Goal: Information Seeking & Learning: Learn about a topic

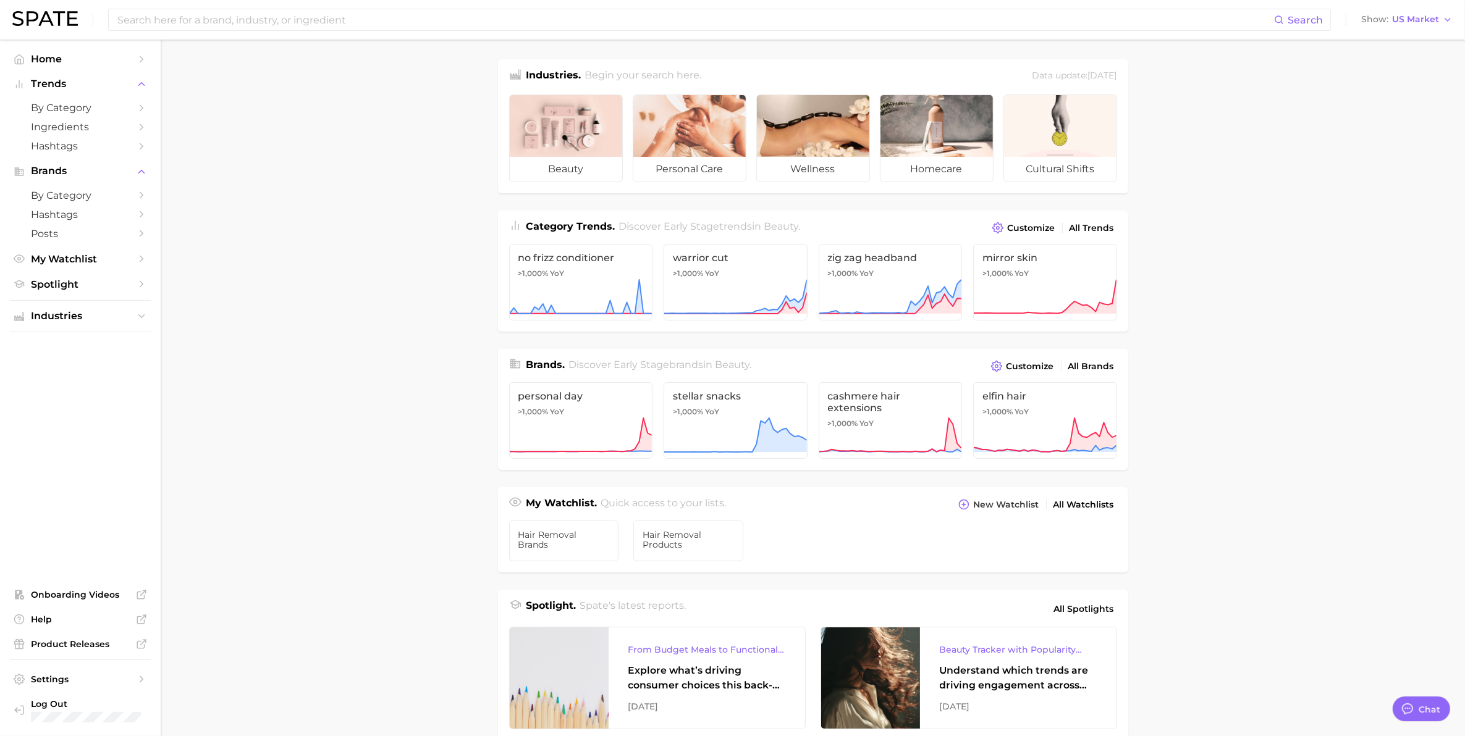
scroll to position [111, 0]
click at [331, 307] on main "Industries. Begin your search here. Data update: [DATE] beauty personal care we…" at bounding box center [813, 522] width 1304 height 964
click at [1421, 19] on span "US Market" at bounding box center [1415, 19] width 47 height 7
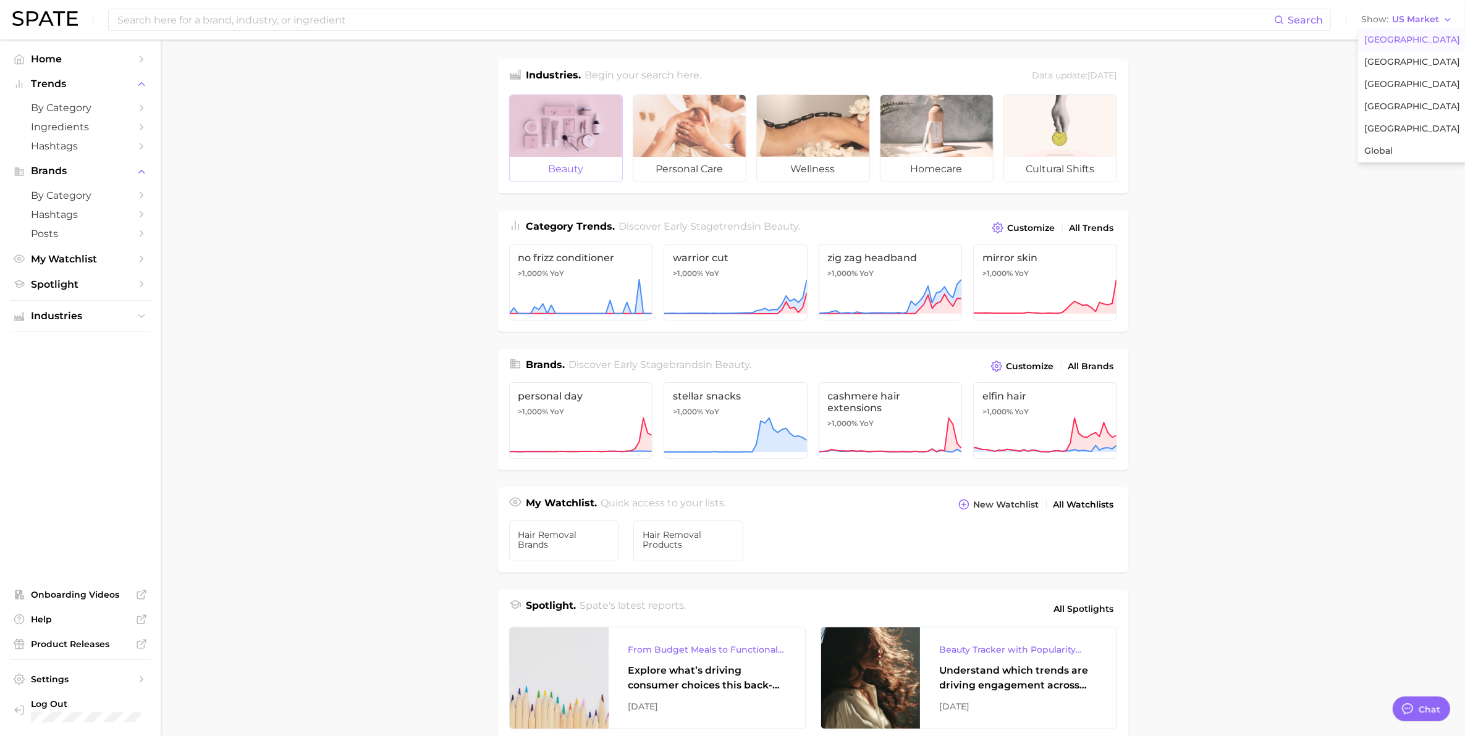
click at [545, 151] on div at bounding box center [566, 126] width 112 height 62
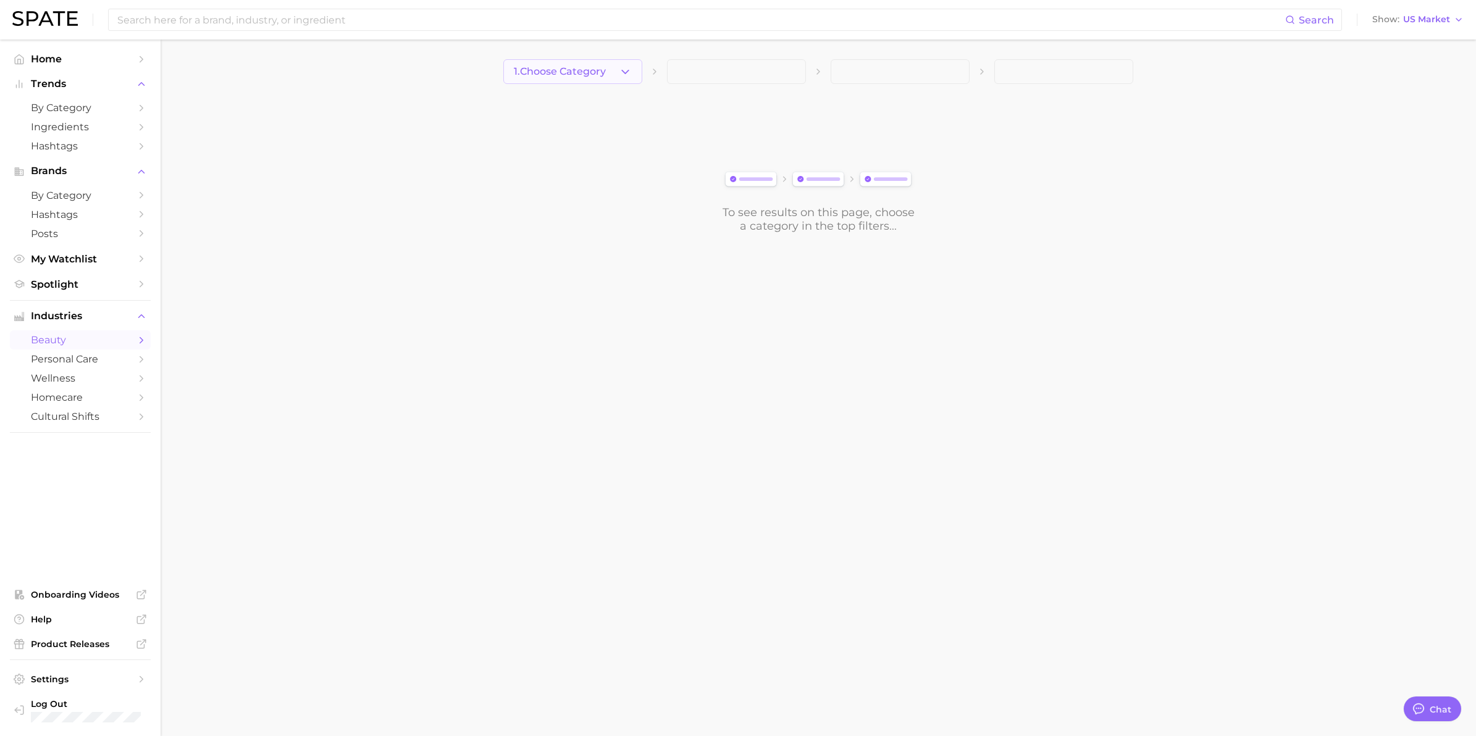
click at [625, 73] on polyline "button" at bounding box center [625, 71] width 7 height 3
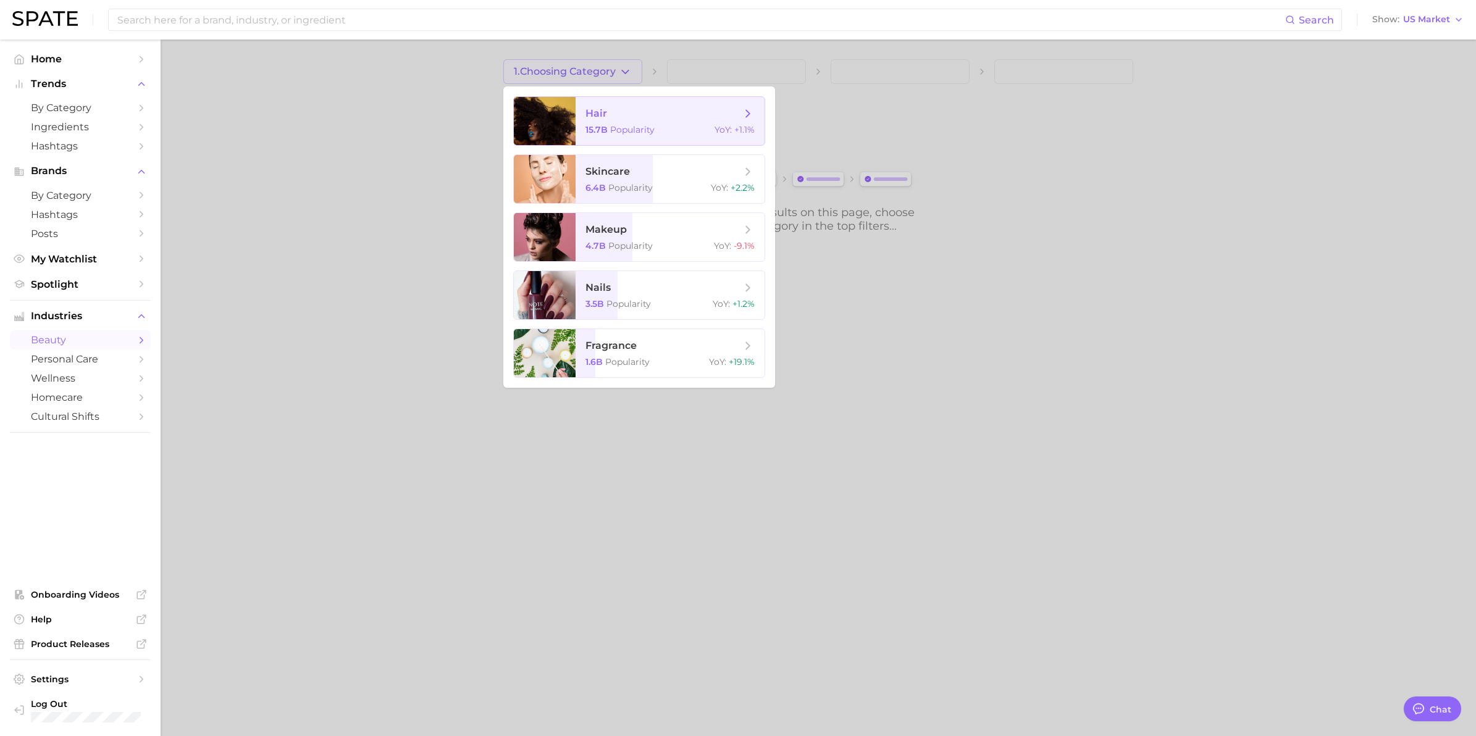
click at [566, 135] on div at bounding box center [545, 121] width 62 height 48
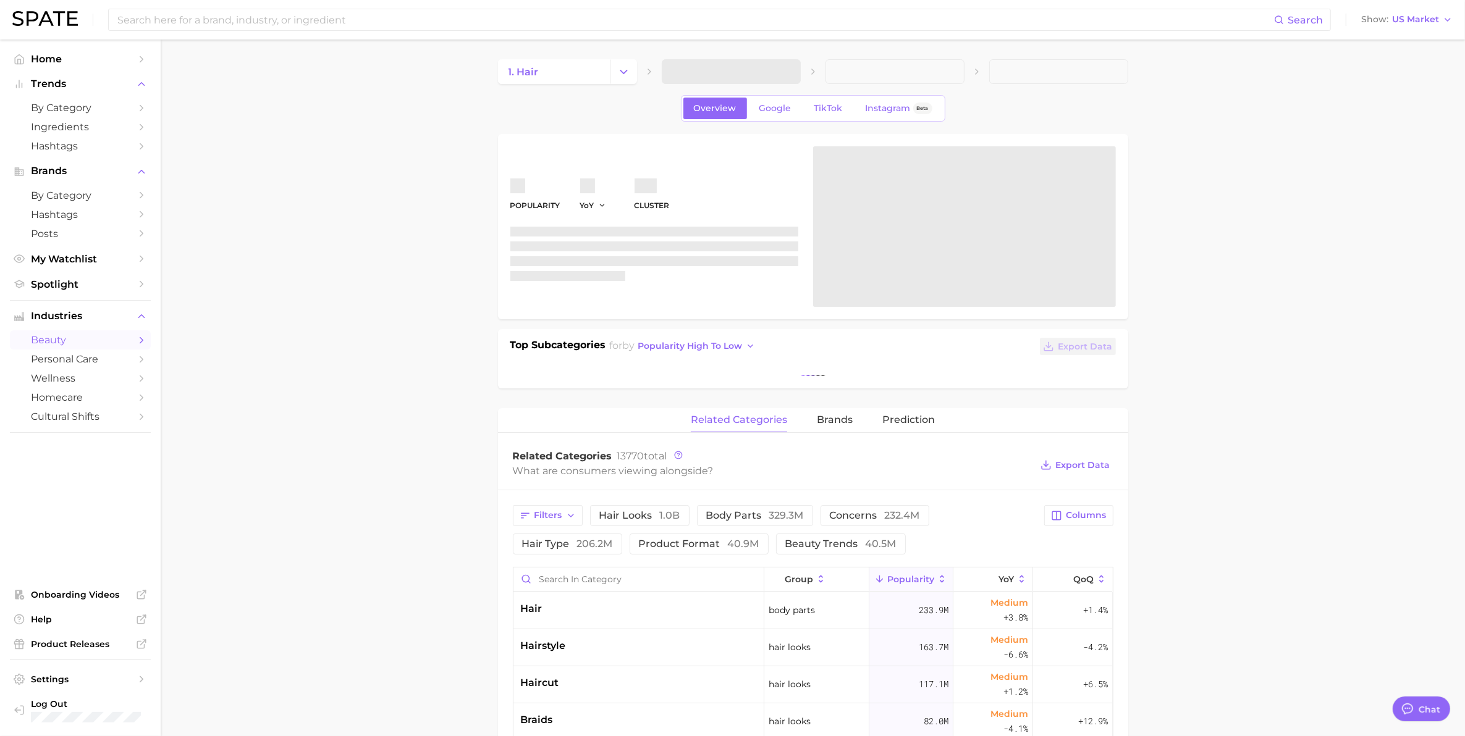
type textarea "x"
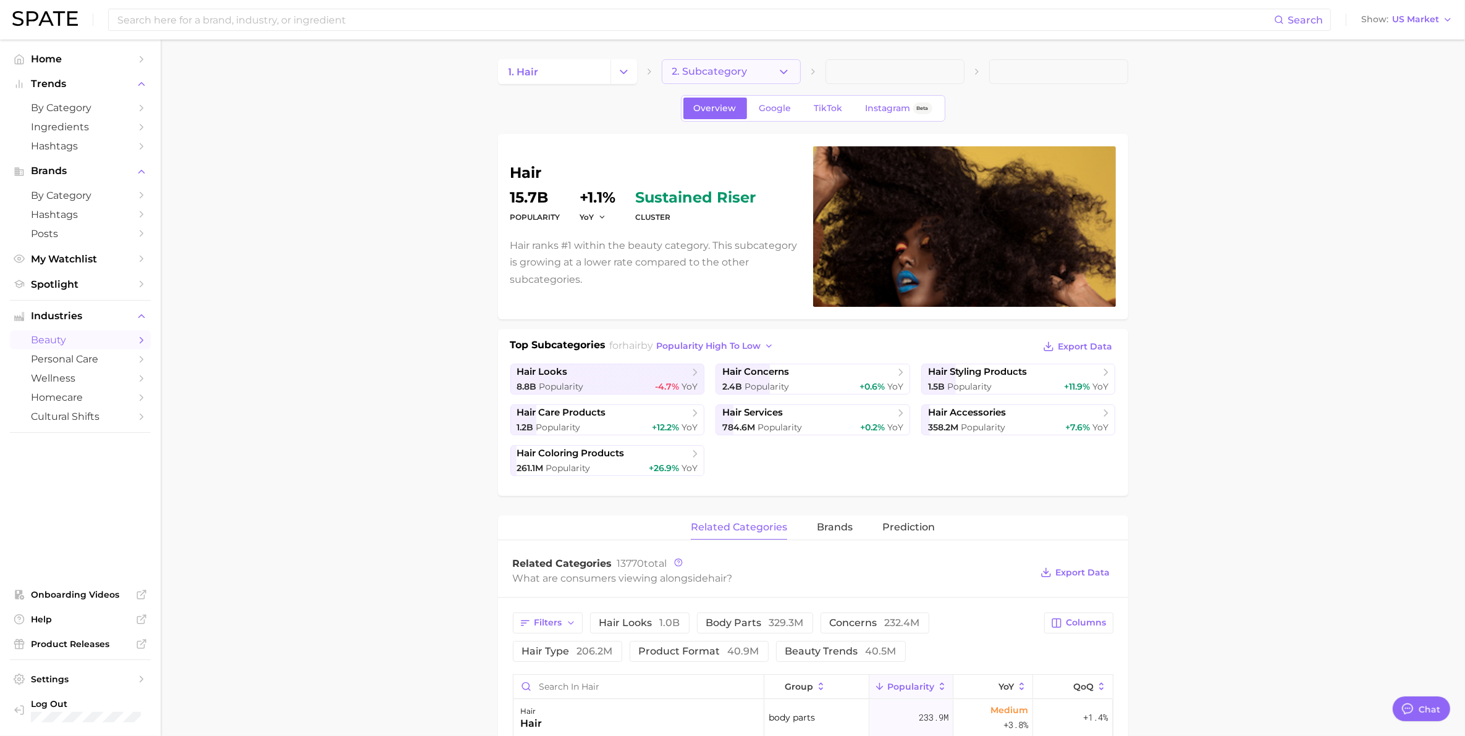
click at [777, 74] on icon "button" at bounding box center [783, 71] width 13 height 13
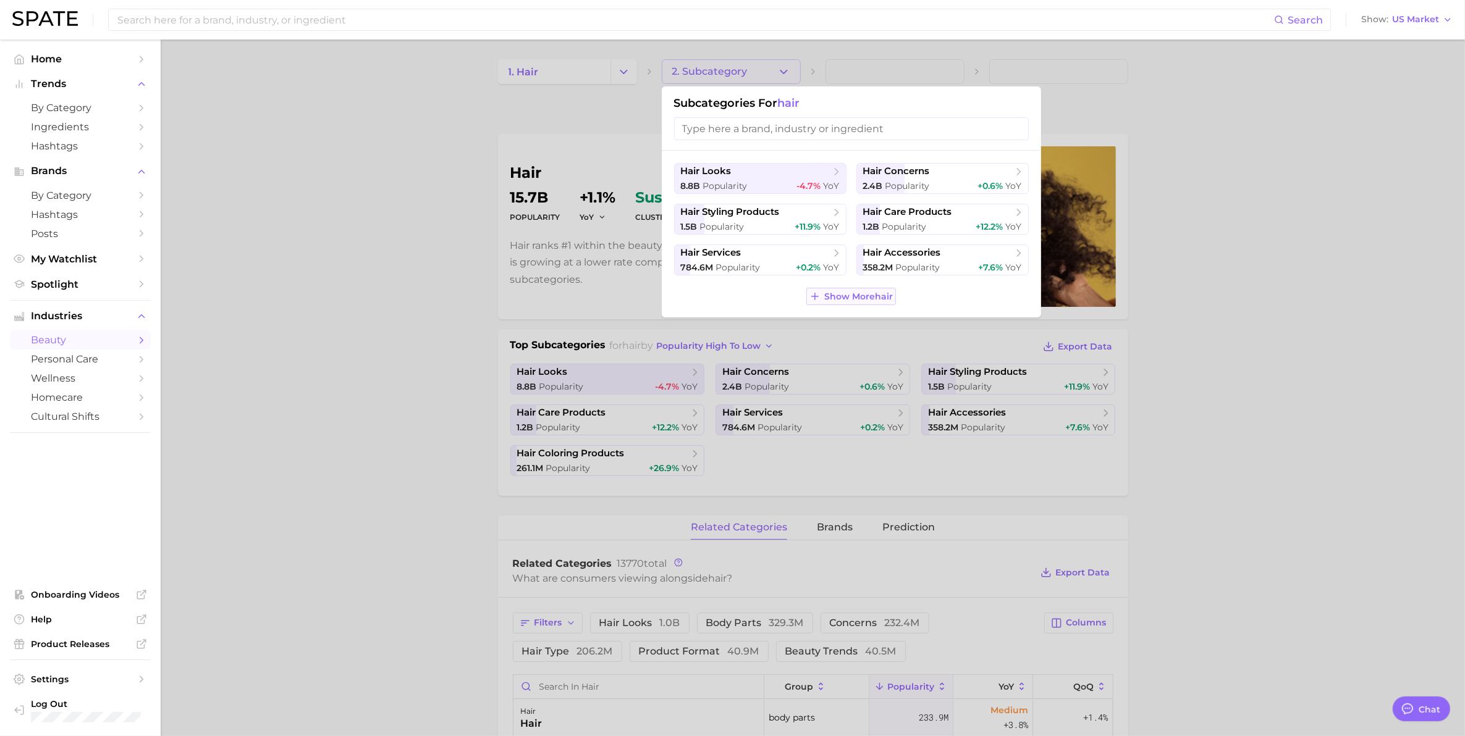
click at [863, 294] on span "Show More hair" at bounding box center [858, 297] width 69 height 11
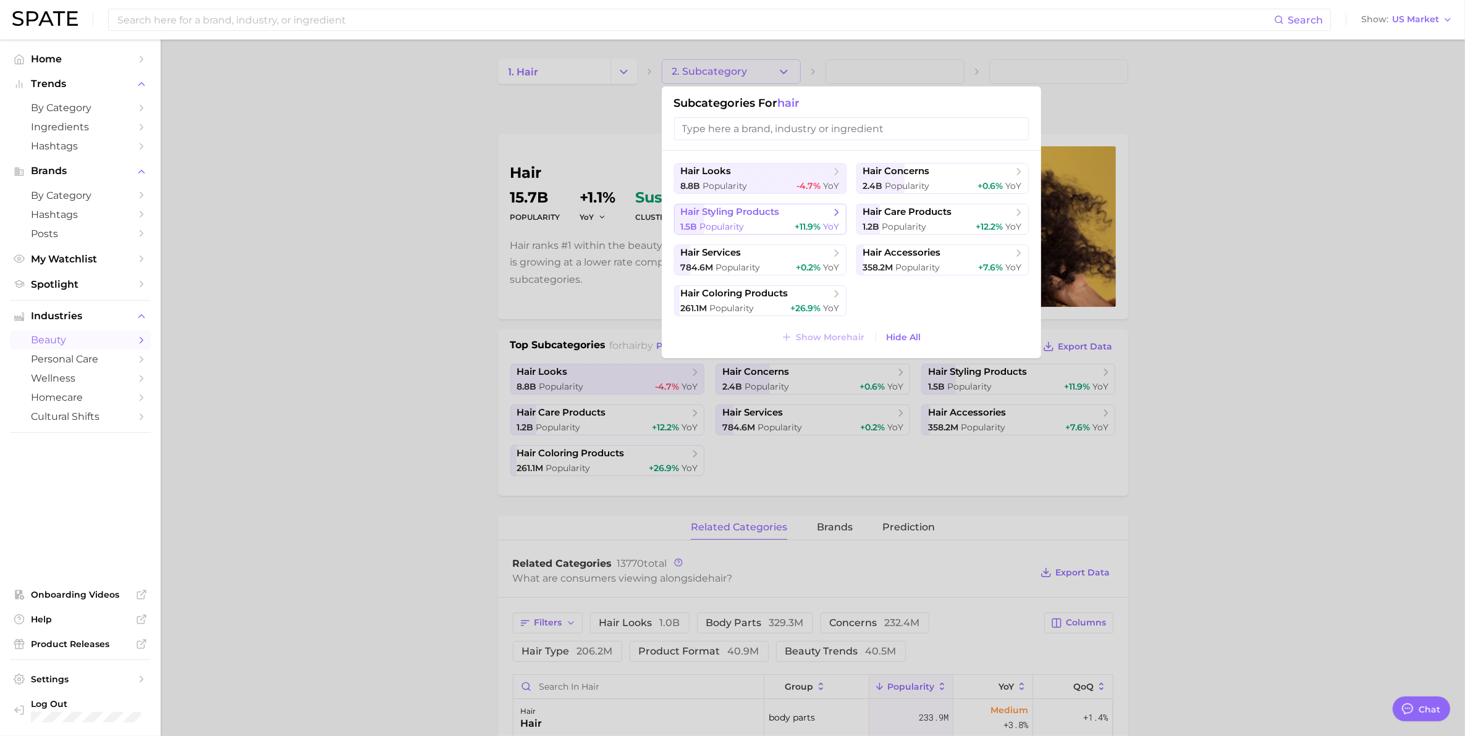
click at [783, 224] on div "1.5b Popularity +11.9% YoY" at bounding box center [760, 227] width 159 height 12
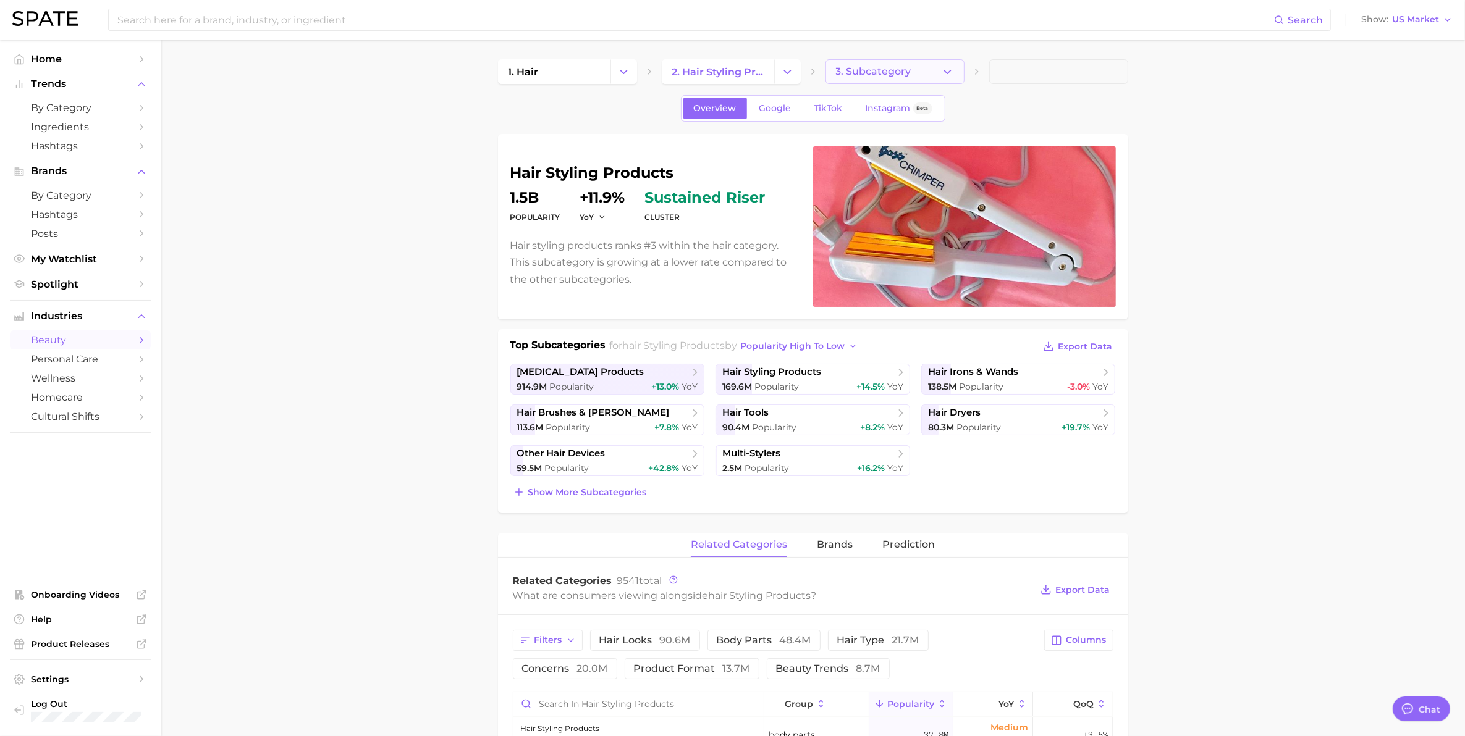
click at [949, 77] on icon "button" at bounding box center [947, 71] width 13 height 13
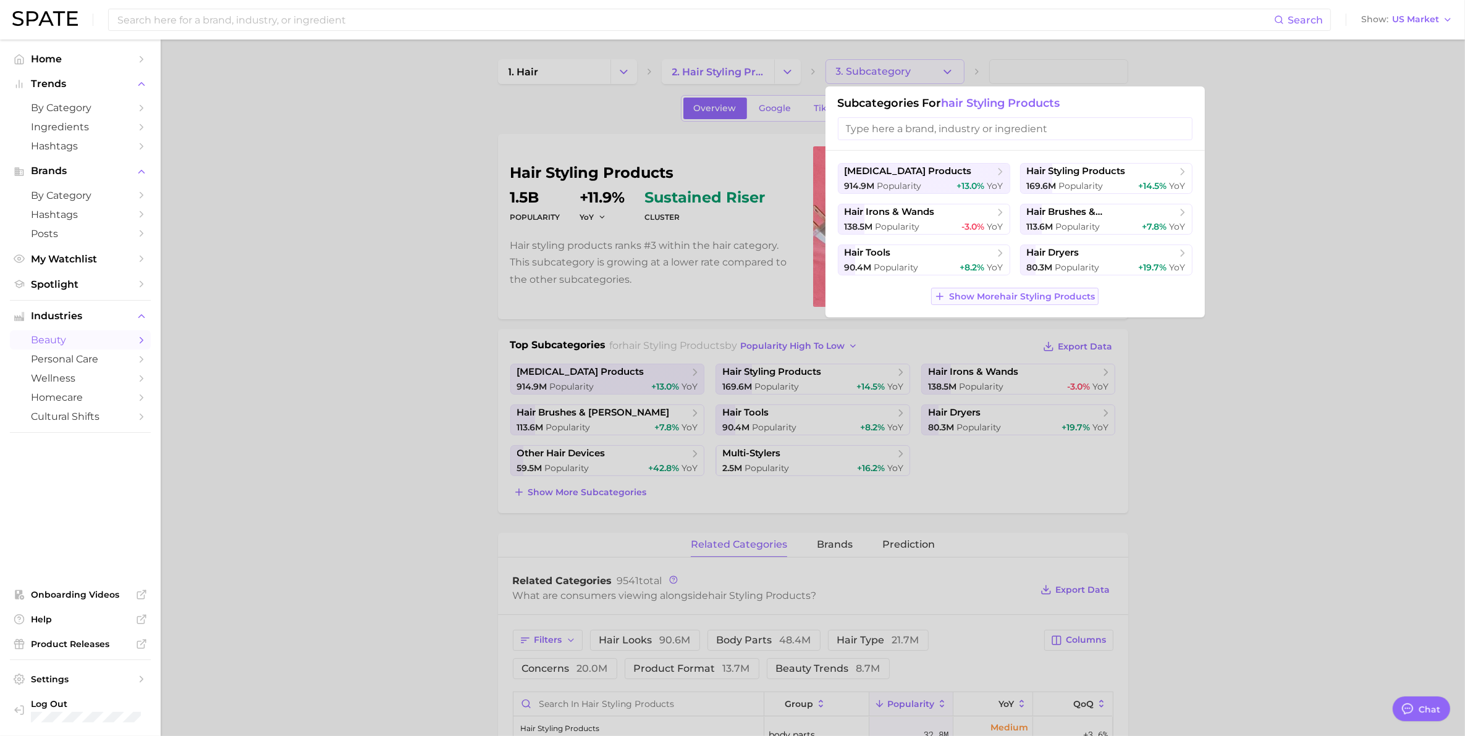
click at [998, 297] on span "Show More hair styling products" at bounding box center [1022, 297] width 146 height 11
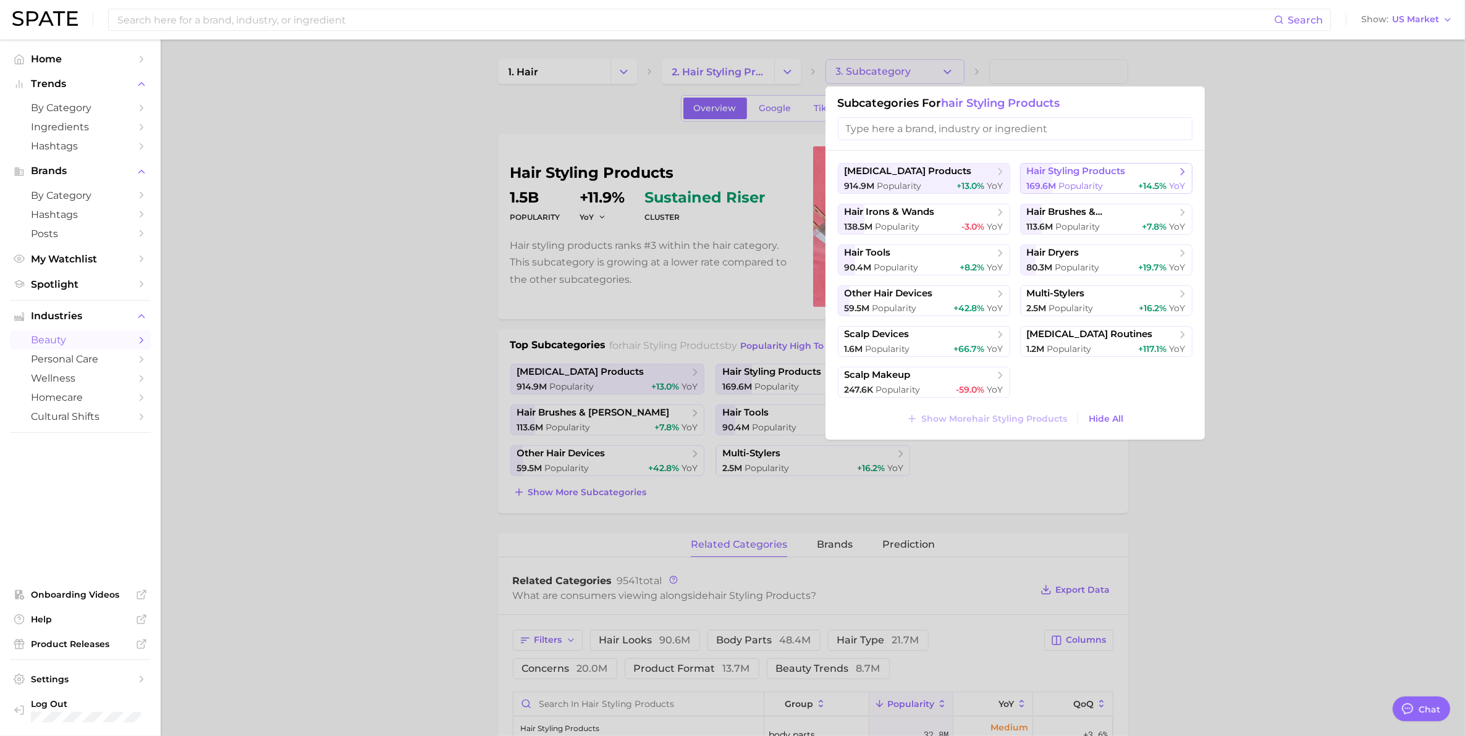
click at [1057, 181] on span "169.6m Popularity" at bounding box center [1065, 186] width 77 height 12
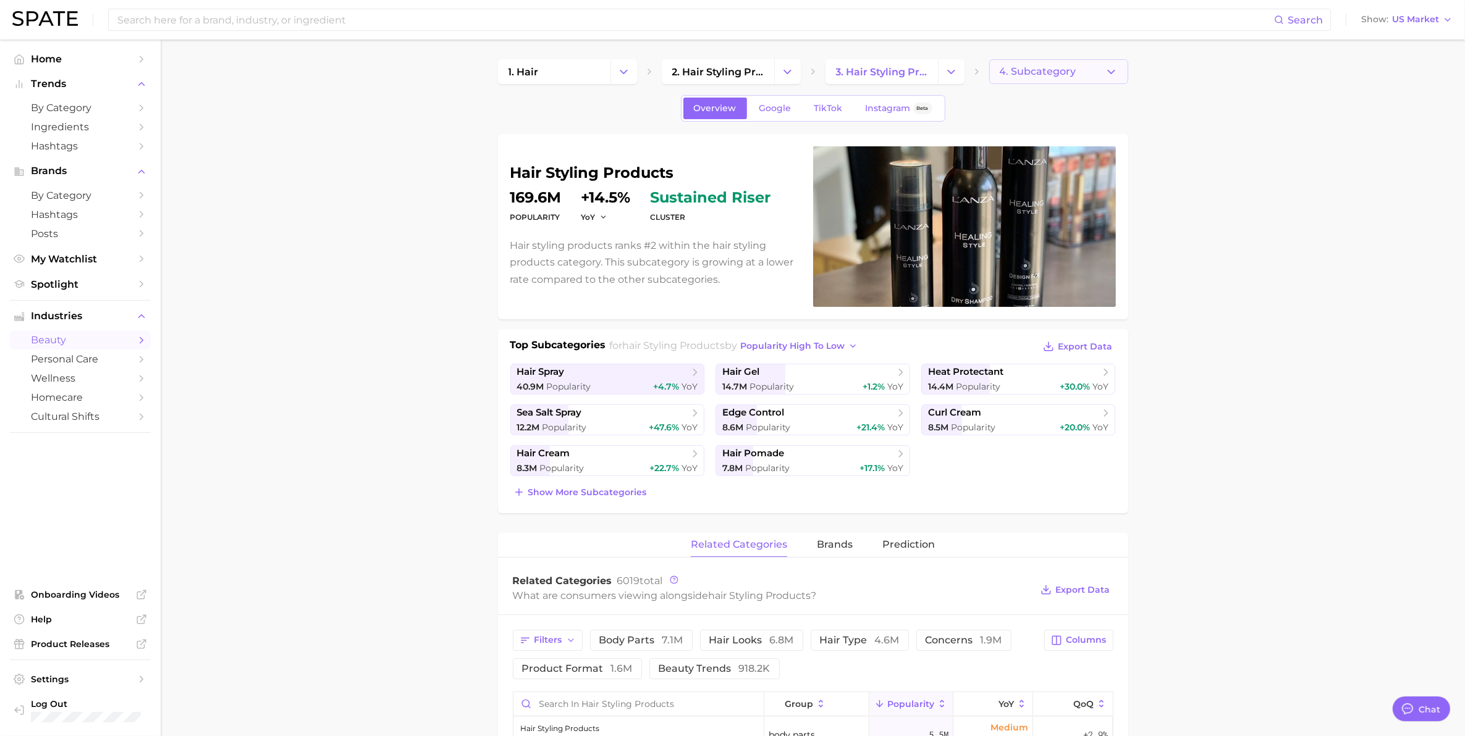
click at [1112, 75] on icon "button" at bounding box center [1111, 71] width 13 height 13
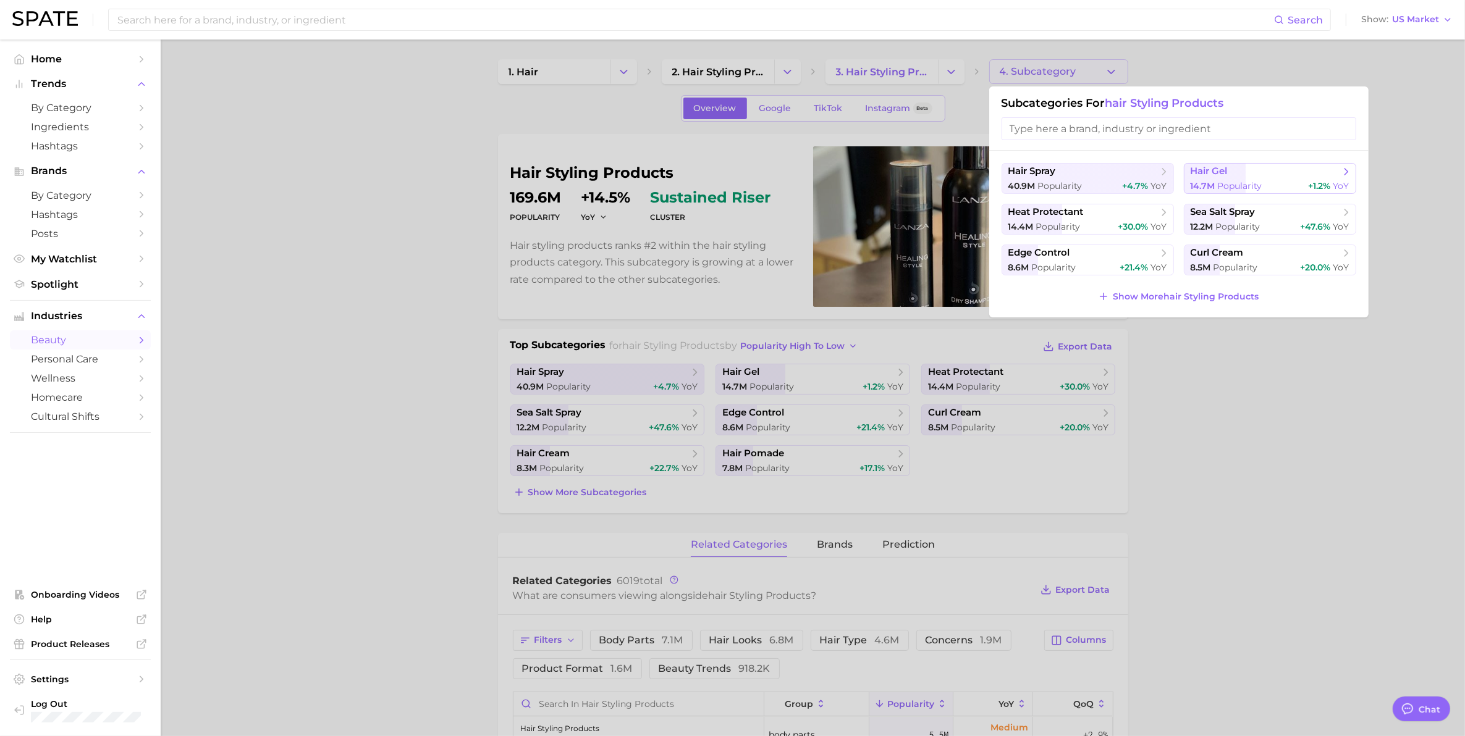
click at [1208, 174] on span "hair gel" at bounding box center [1208, 172] width 37 height 12
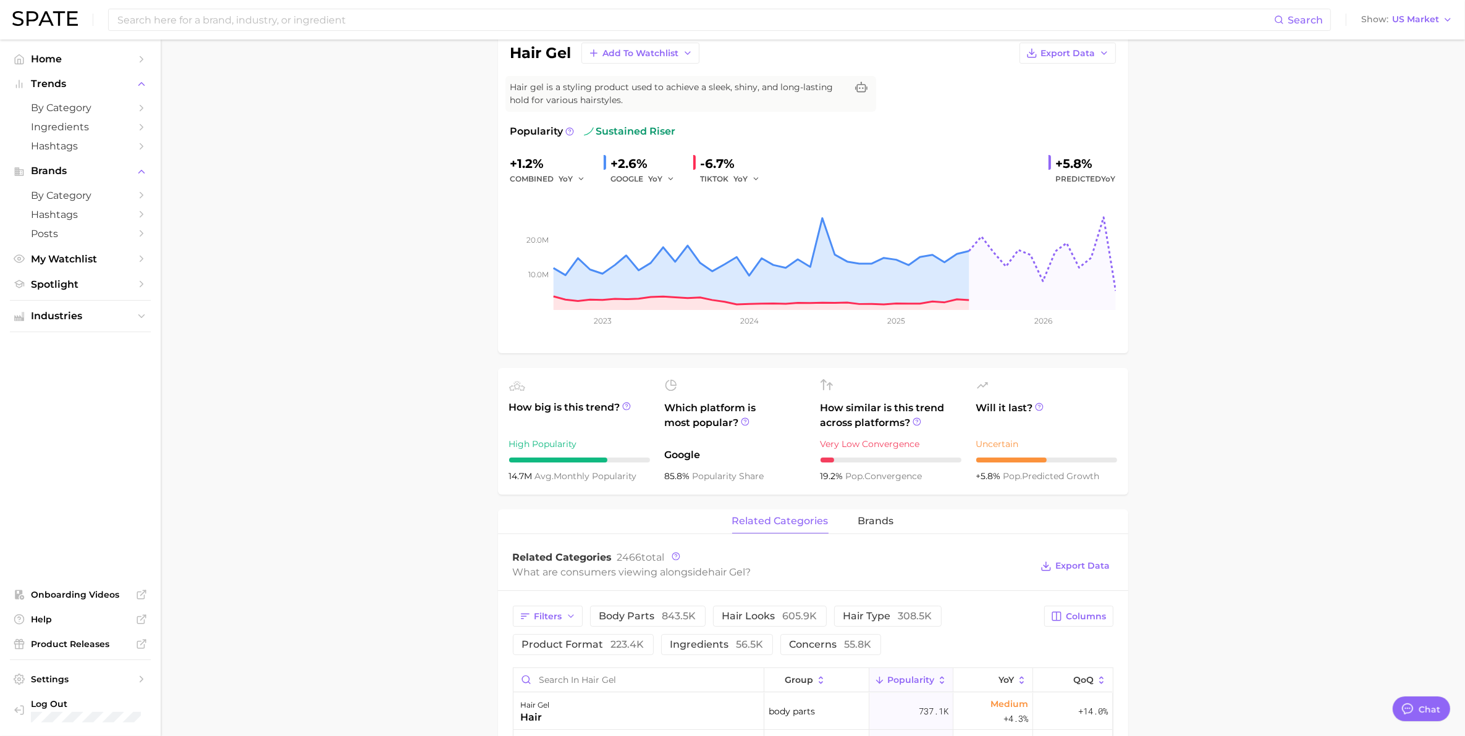
scroll to position [77, 0]
